Goal: Book appointment/travel/reservation

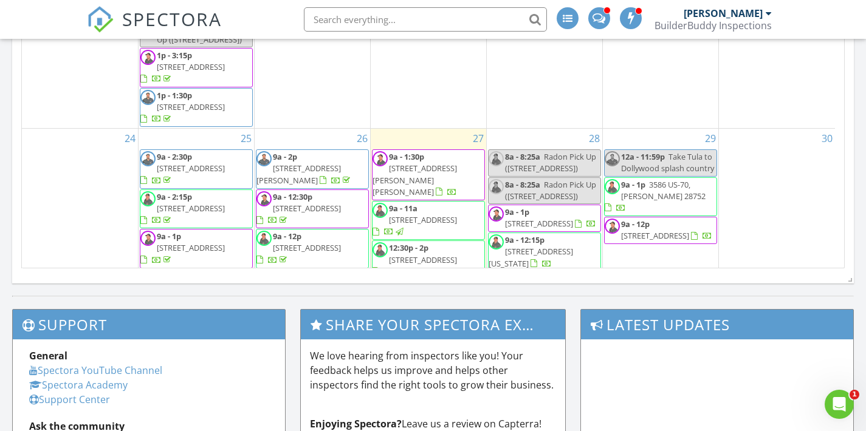
scroll to position [953, 0]
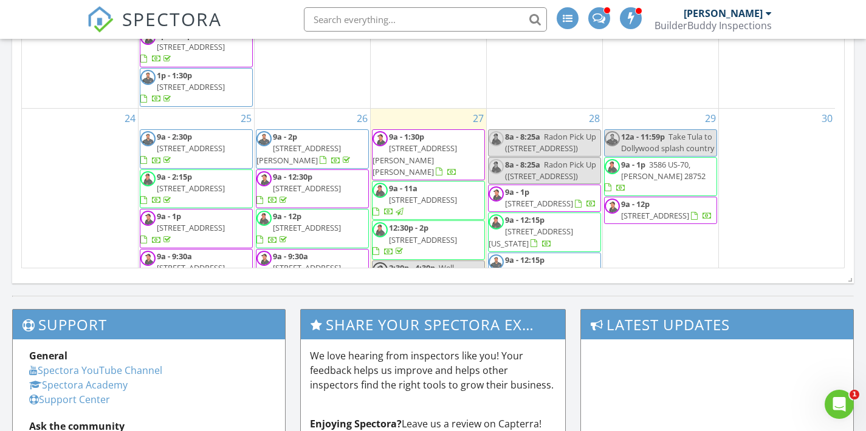
click at [554, 131] on span "Radon Pick Up ([STREET_ADDRESS])" at bounding box center [550, 142] width 91 height 22
select select "7"
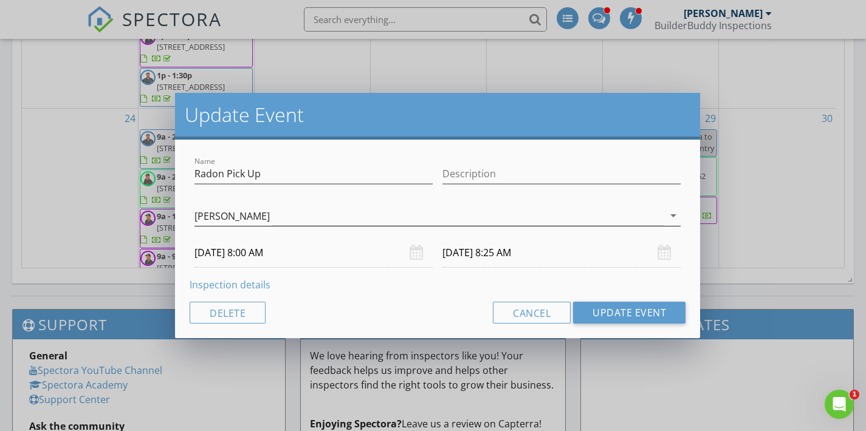
scroll to position [892, 0]
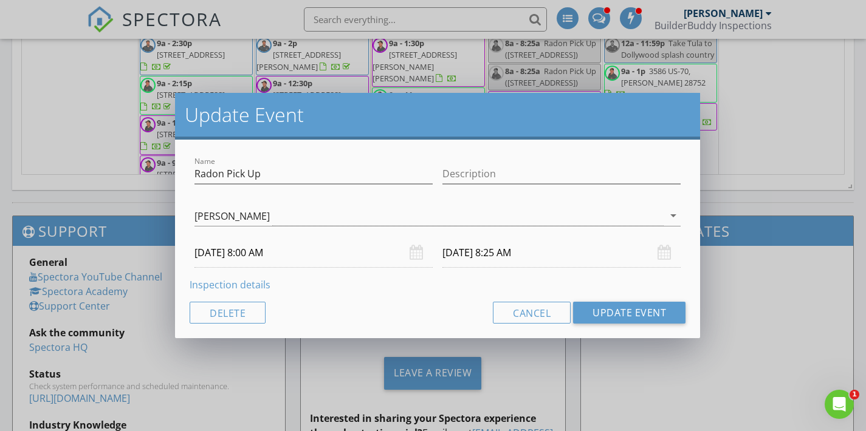
click at [272, 255] on input "[DATE] 8:00 AM" at bounding box center [313, 253] width 238 height 30
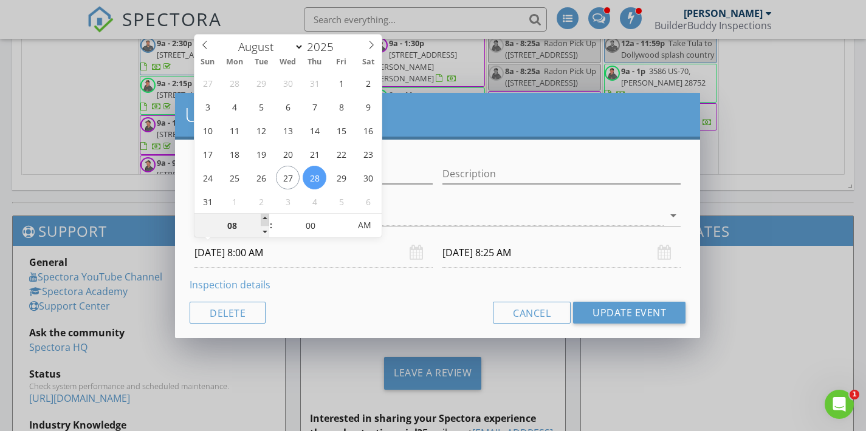
type input "09"
type input "[DATE] 9:00 AM"
click at [264, 216] on span at bounding box center [265, 220] width 9 height 12
type input "10"
type input "[DATE] 10:00 AM"
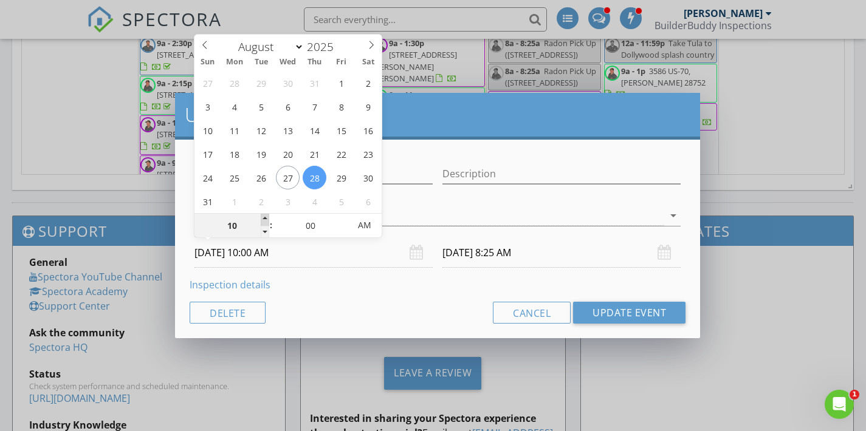
click at [264, 216] on span at bounding box center [265, 220] width 9 height 12
type input "[DATE] 10:25 AM"
type input "11"
type input "[DATE] 11:00 AM"
click at [264, 216] on span at bounding box center [265, 220] width 9 height 12
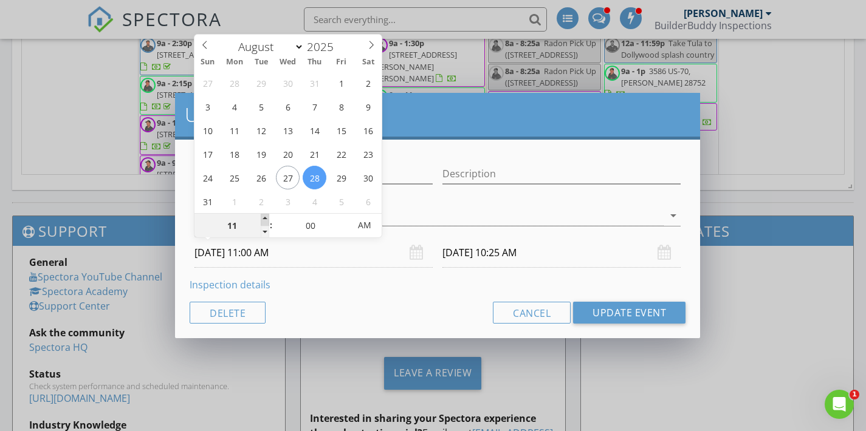
type input "12"
type input "[DATE] 12:00 PM"
click at [264, 216] on span at bounding box center [265, 220] width 9 height 12
type input "01"
type input "[DATE] 1:00 PM"
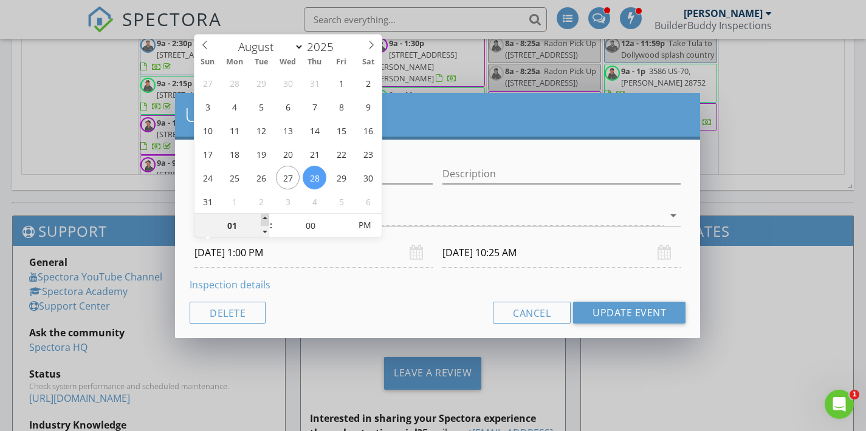
click at [264, 216] on span at bounding box center [265, 220] width 9 height 12
type input "[DATE] 1:25 PM"
type input "05"
type input "[DATE] 1:05 PM"
click at [344, 216] on span at bounding box center [343, 220] width 9 height 12
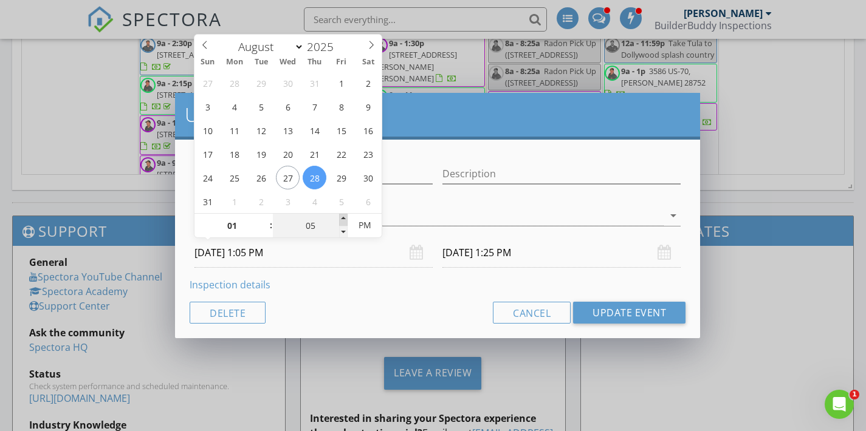
type input "30"
type input "[DATE] 1:30 PM"
type input "10"
type input "[DATE] 1:10 PM"
click at [344, 216] on span at bounding box center [343, 220] width 9 height 12
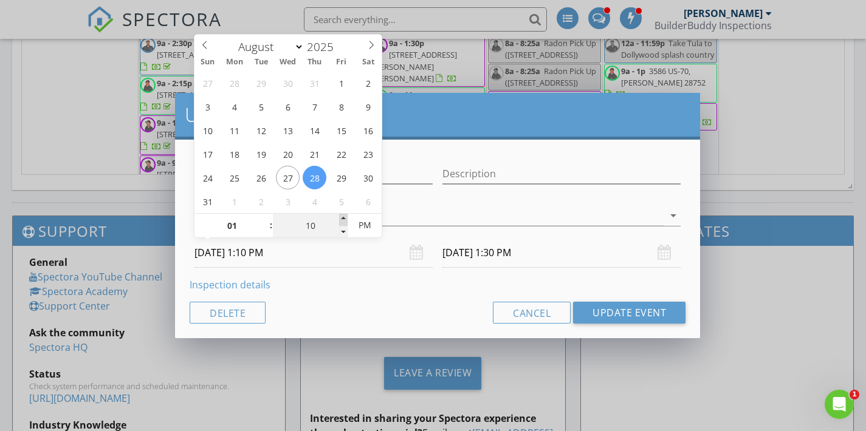
type input "15"
type input "[DATE] 1:15 PM"
click at [344, 216] on span at bounding box center [343, 220] width 9 height 12
type input "20"
type input "[DATE] 1:20 PM"
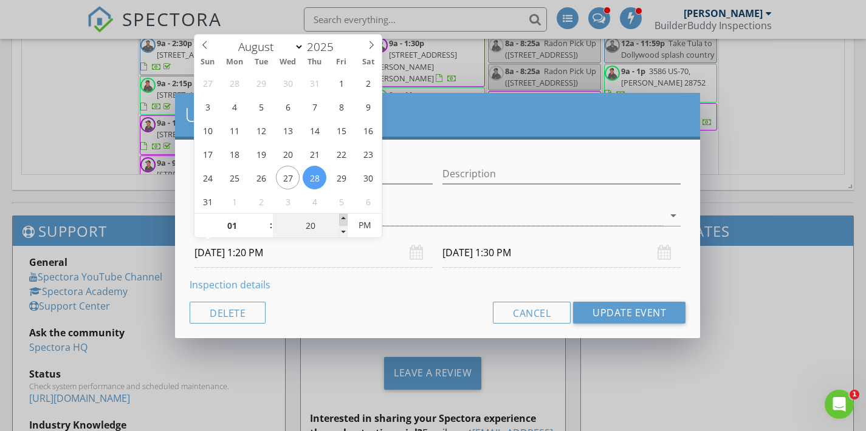
click at [344, 216] on span at bounding box center [343, 220] width 9 height 12
type input "25"
type input "[DATE] 1:25 PM"
click at [344, 216] on span at bounding box center [343, 220] width 9 height 12
type input "50"
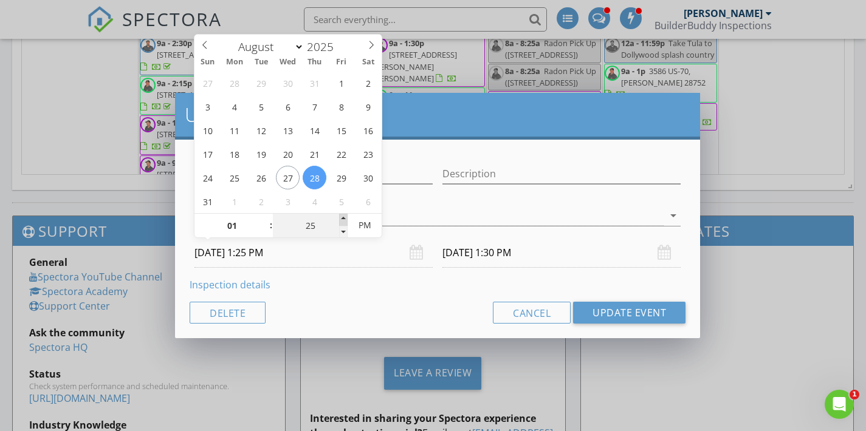
type input "[DATE] 1:50 PM"
type input "30"
type input "[DATE] 1:30 PM"
click at [344, 216] on span at bounding box center [343, 220] width 9 height 12
type input "55"
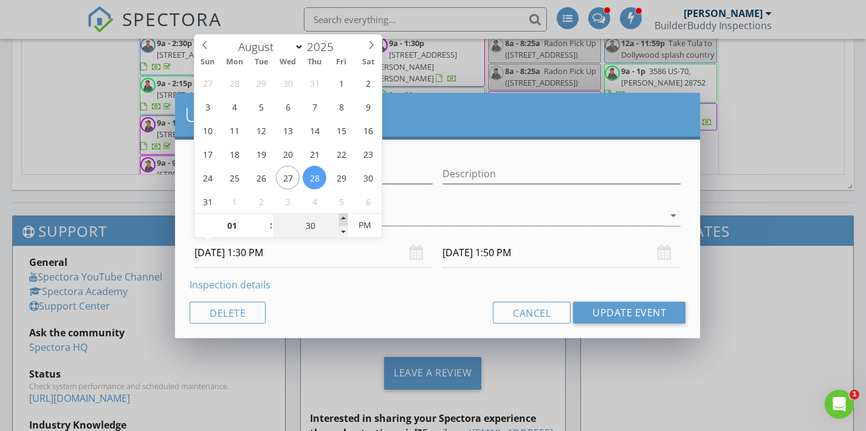
type input "[DATE] 1:55 PM"
click at [455, 255] on input "[DATE] 1:55 PM" at bounding box center [561, 253] width 238 height 30
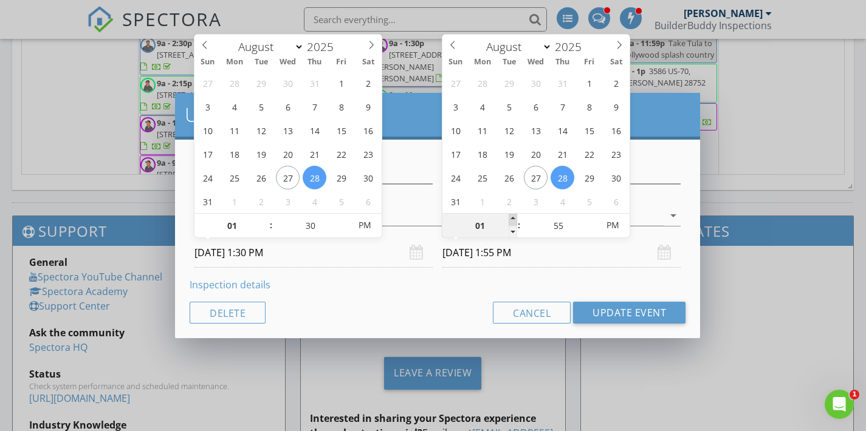
type input "02"
type input "[DATE] 2:55 PM"
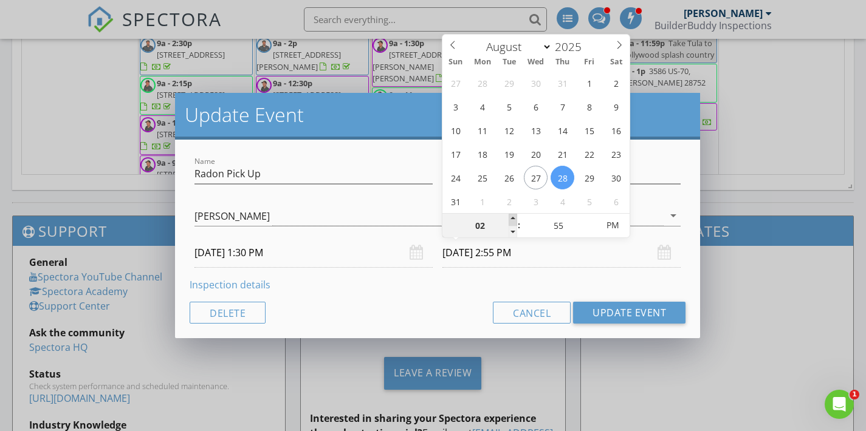
click at [515, 216] on span at bounding box center [513, 220] width 9 height 12
type input "50"
type input "[DATE] 2:50 PM"
click at [592, 227] on span at bounding box center [591, 232] width 9 height 12
type input "45"
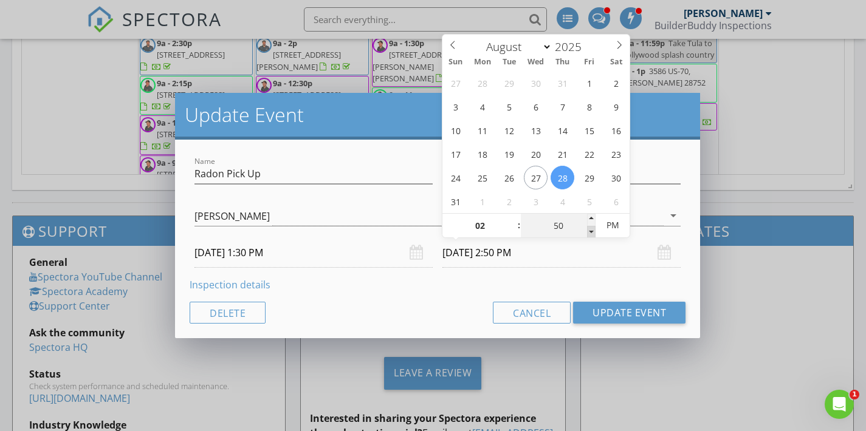
type input "[DATE] 2:45 PM"
click at [592, 227] on span at bounding box center [591, 232] width 9 height 12
type input "40"
type input "[DATE] 2:40 PM"
click at [592, 227] on span at bounding box center [591, 232] width 9 height 12
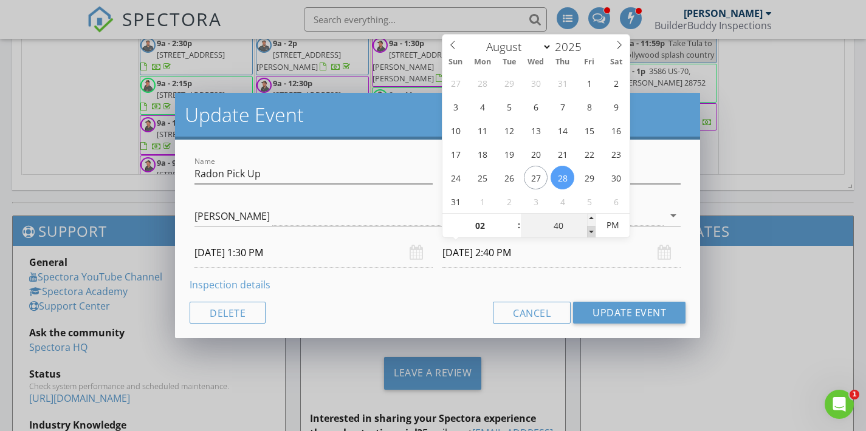
type input "35"
type input "[DATE] 2:35 PM"
click at [592, 227] on span at bounding box center [591, 232] width 9 height 12
type input "30"
type input "[DATE] 2:30 PM"
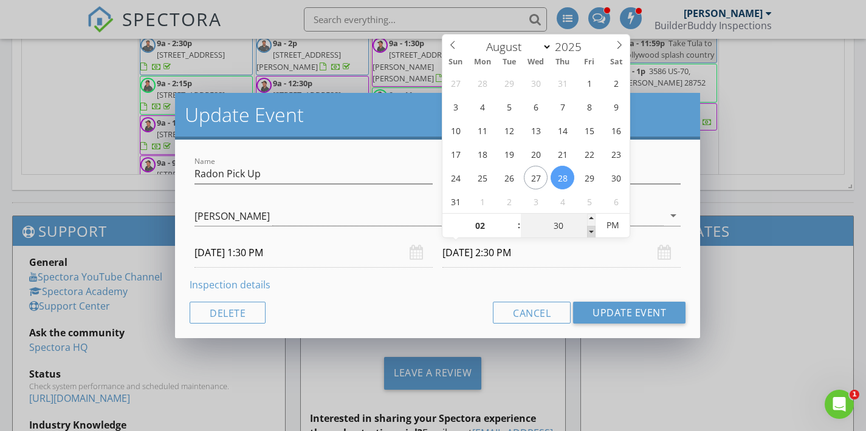
click at [592, 227] on span at bounding box center [591, 232] width 9 height 12
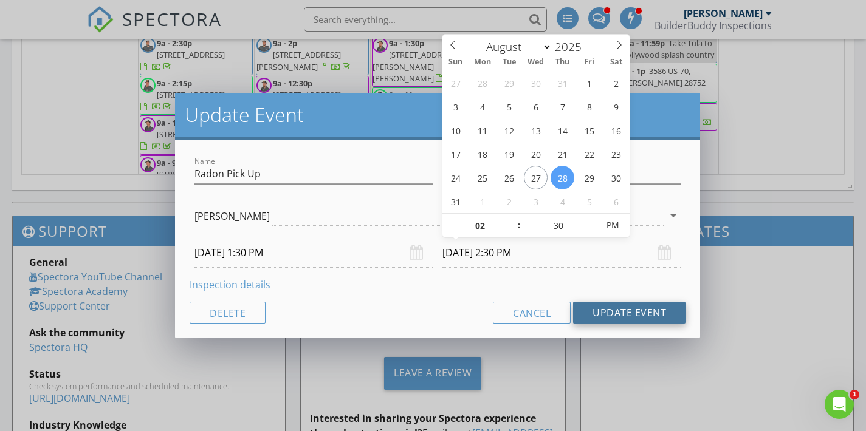
click at [631, 308] on button "Update Event" at bounding box center [629, 313] width 112 height 22
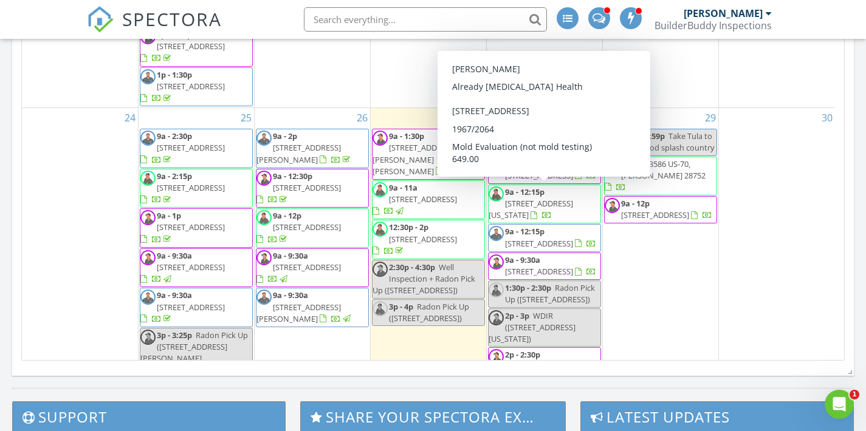
scroll to position [1029, 0]
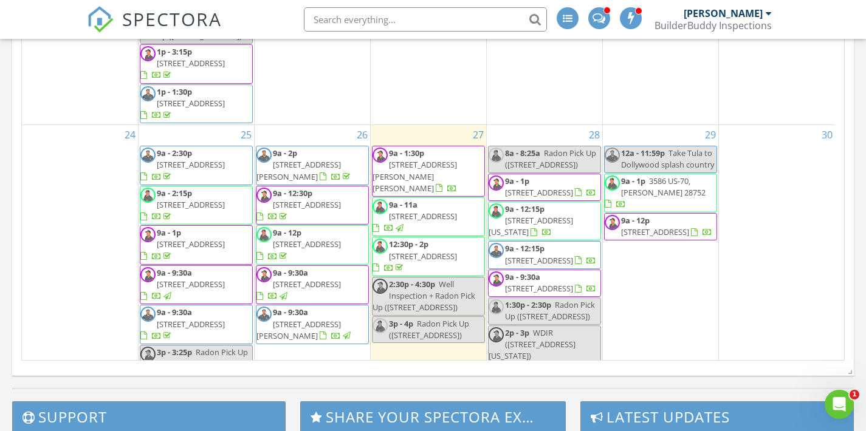
click at [564, 148] on span "Radon Pick Up ([STREET_ADDRESS])" at bounding box center [550, 159] width 91 height 22
select select "7"
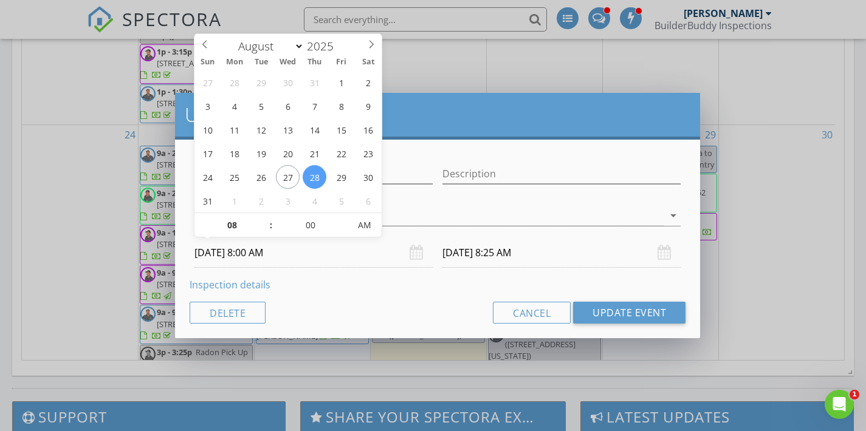
click at [261, 256] on input "[DATE] 8:00 AM" at bounding box center [313, 253] width 238 height 30
type input "09"
type input "[DATE] 9:00 AM"
click at [266, 218] on span at bounding box center [265, 219] width 9 height 12
type input "10"
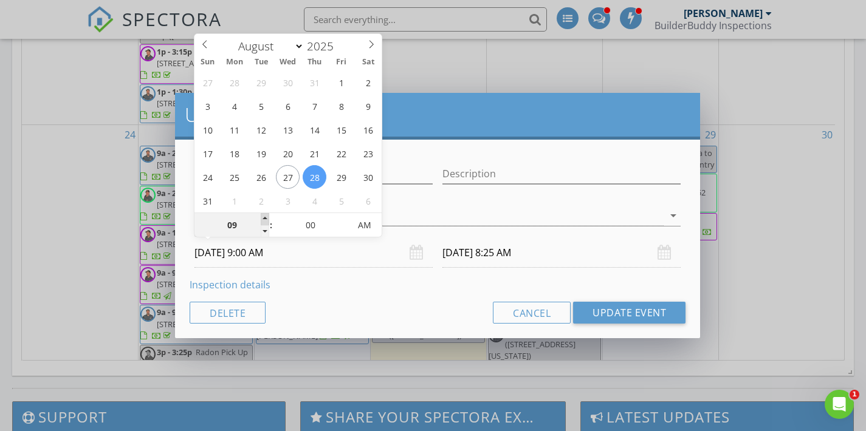
type input "[DATE] 10:00 AM"
click at [266, 218] on span at bounding box center [265, 219] width 9 height 12
type input "11"
type input "[DATE] 11:00 AM"
click at [266, 218] on span at bounding box center [265, 219] width 9 height 12
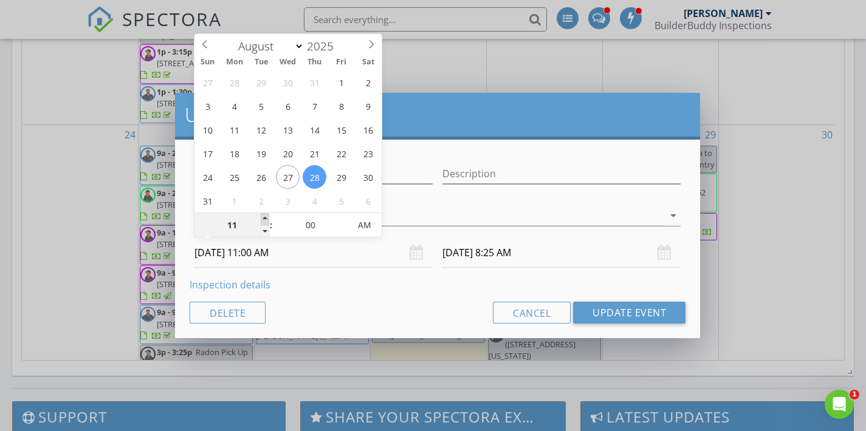
type input "12"
type input "[DATE] 12:00 PM"
click at [266, 218] on span at bounding box center [265, 219] width 9 height 12
type input "01"
type input "[DATE] 1:00 PM"
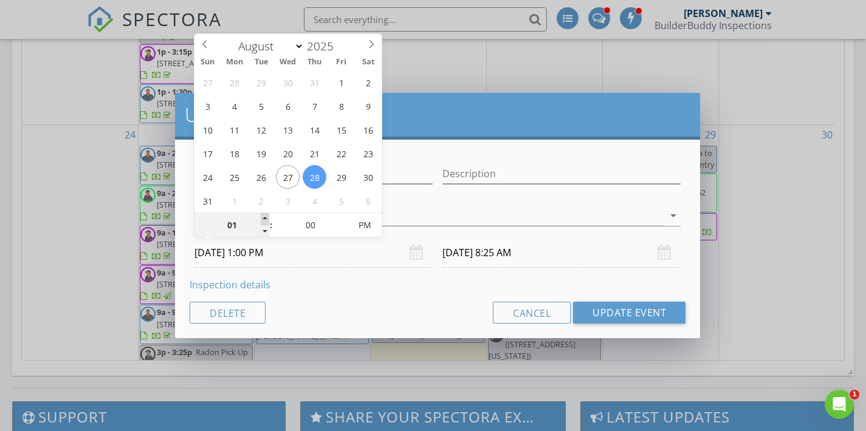
click at [266, 218] on span at bounding box center [265, 219] width 9 height 12
type input "01"
type input "[DATE] 1:25 PM"
type input "02"
type input "[DATE] 2:00 PM"
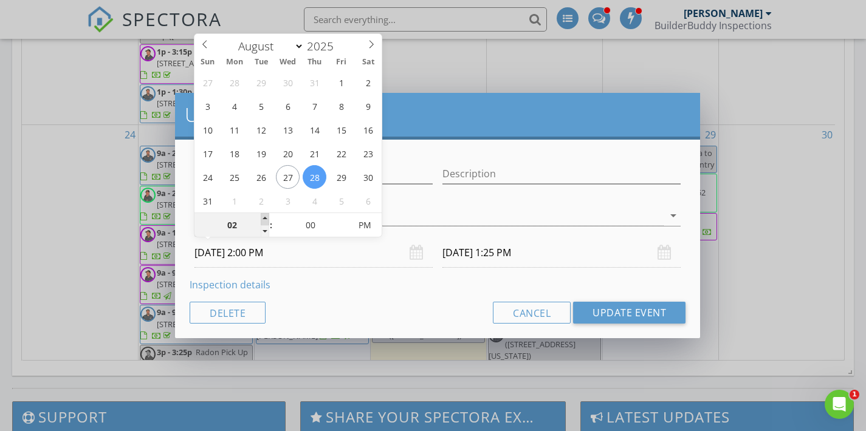
click at [266, 218] on span at bounding box center [265, 219] width 9 height 12
type input "02"
type input "[DATE] 2:25 PM"
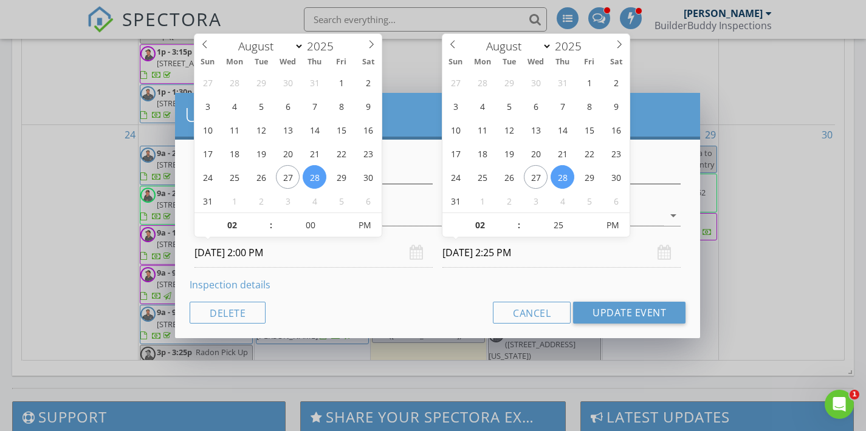
click at [492, 259] on input "[DATE] 2:25 PM" at bounding box center [561, 253] width 238 height 30
type input "03"
type input "[DATE] 3:25 PM"
click at [515, 217] on span at bounding box center [513, 219] width 9 height 12
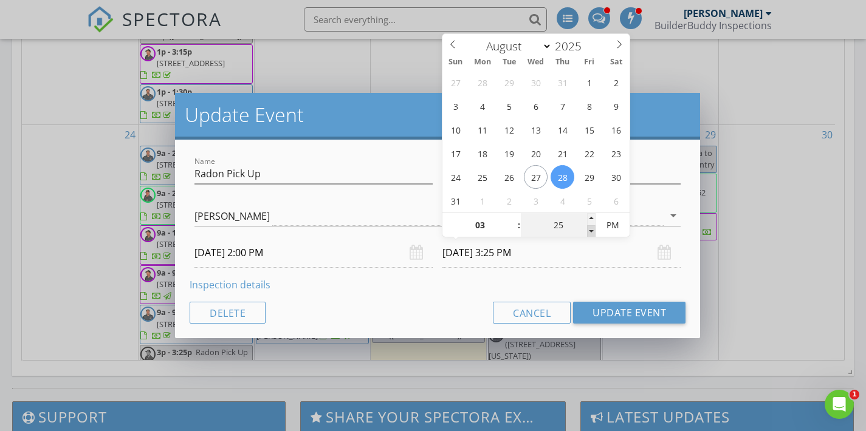
type input "20"
type input "[DATE] 3:20 PM"
click at [588, 232] on span at bounding box center [591, 231] width 9 height 12
type input "15"
type input "[DATE] 3:15 PM"
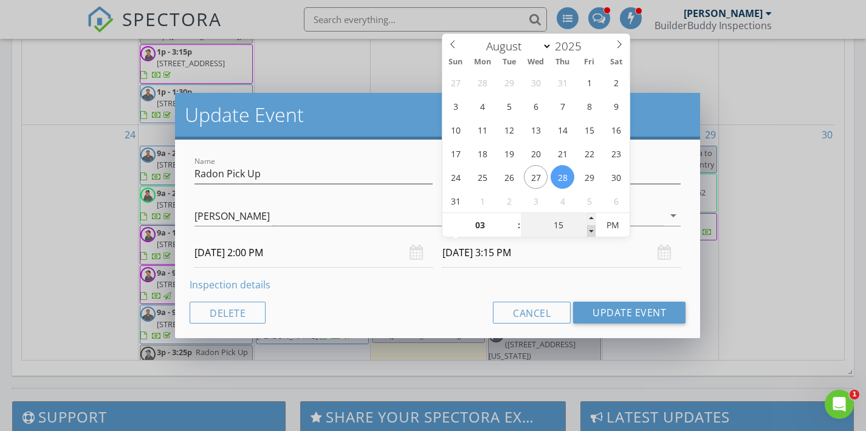
click at [588, 232] on span at bounding box center [591, 231] width 9 height 12
type input "10"
type input "[DATE] 3:10 PM"
click at [588, 232] on span at bounding box center [591, 231] width 9 height 12
type input "05"
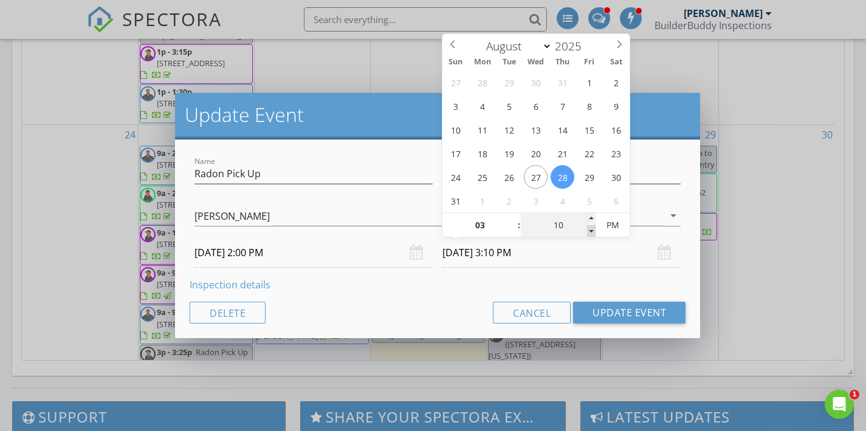
type input "[DATE] 3:05 PM"
click at [588, 232] on span at bounding box center [591, 231] width 9 height 12
type input "00"
type input "[DATE] 3:00 PM"
click at [588, 232] on span at bounding box center [591, 231] width 9 height 12
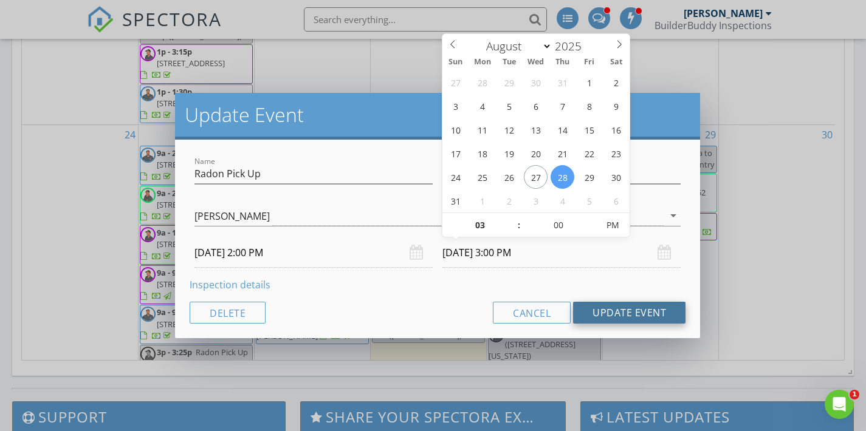
click at [626, 320] on button "Update Event" at bounding box center [629, 313] width 112 height 22
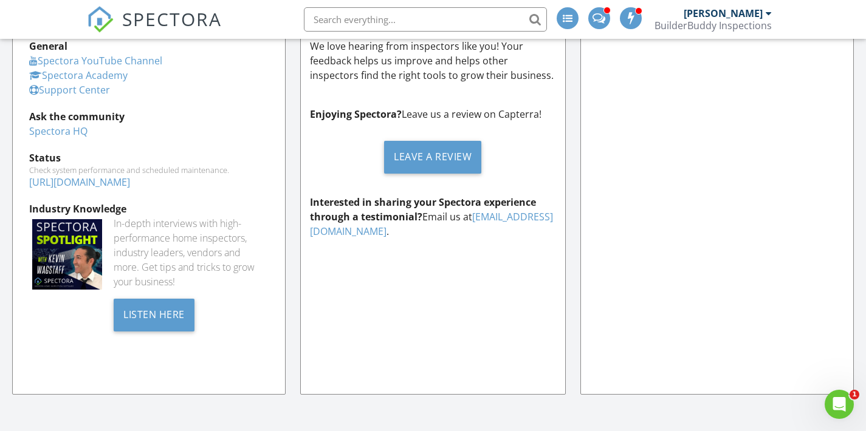
scroll to position [0, 0]
